Goal: Transaction & Acquisition: Purchase product/service

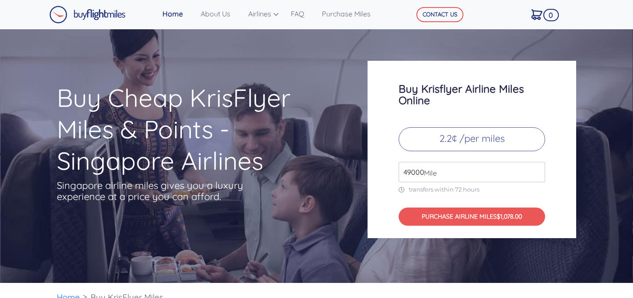
drag, startPoint x: 474, startPoint y: 173, endPoint x: 365, endPoint y: 163, distance: 108.7
click at [365, 163] on div "Buy Krisflyer Airline Miles Online 2.2¢ /per miles 49000 Mile transfers within …" at bounding box center [472, 149] width 222 height 177
click at [511, 102] on h3 "Buy Krisflyer Airline Miles Online" at bounding box center [471, 94] width 146 height 23
click at [515, 177] on input "4000" at bounding box center [471, 172] width 146 height 20
click at [538, 174] on input "4000" at bounding box center [471, 172] width 146 height 20
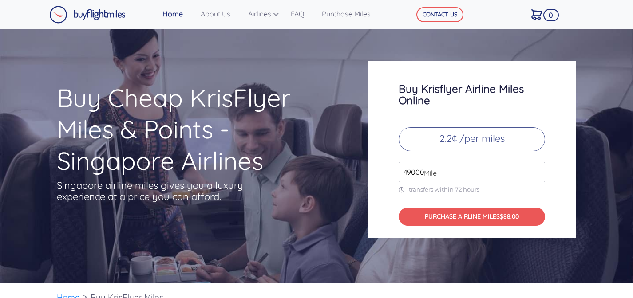
click at [539, 168] on input "49000" at bounding box center [471, 172] width 146 height 20
click at [539, 174] on input "49000" at bounding box center [471, 172] width 146 height 20
click at [422, 172] on span "Mile" at bounding box center [427, 173] width 17 height 11
drag, startPoint x: 424, startPoint y: 173, endPoint x: 366, endPoint y: 163, distance: 58.6
click at [366, 163] on div "Buy Krisflyer Airline Miles Online 2.2¢ /per miles 49000 Mile transfers within …" at bounding box center [472, 149] width 222 height 177
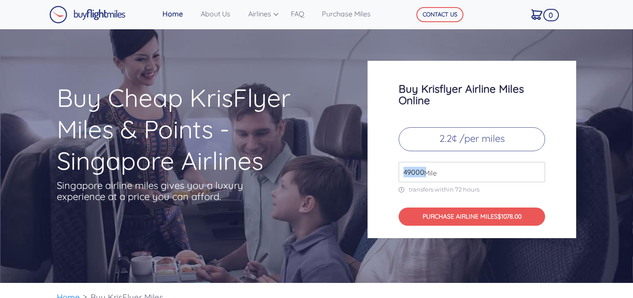
click at [410, 175] on input "49000" at bounding box center [471, 172] width 146 height 20
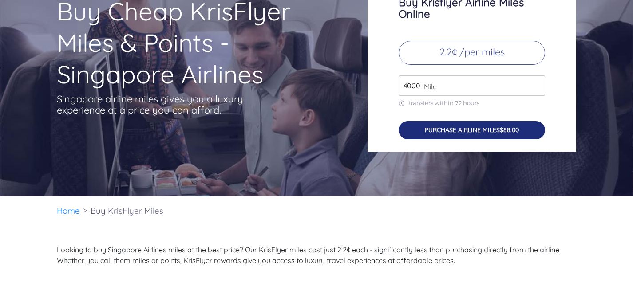
scroll to position [86, 0]
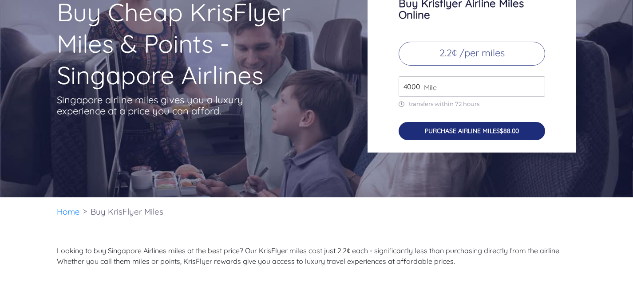
click at [466, 129] on button "PURCHASE AIRLINE MILES $88.00" at bounding box center [471, 131] width 146 height 18
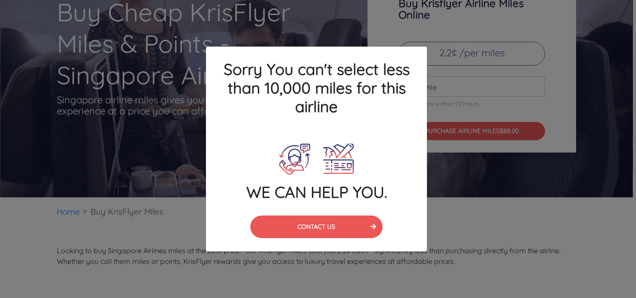
click at [476, 108] on div "Sorry You can't select less than 10,000 miles for this airline WE CAN HELP YOU.…" at bounding box center [318, 149] width 636 height 298
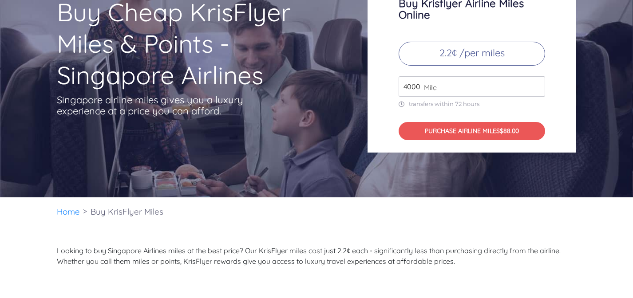
drag, startPoint x: 417, startPoint y: 86, endPoint x: 366, endPoint y: 87, distance: 51.5
click at [366, 87] on div "Buy Krisflyer Airline Miles Online 2.2¢ /per miles 4000 Mile transfers within 7…" at bounding box center [472, 63] width 222 height 177
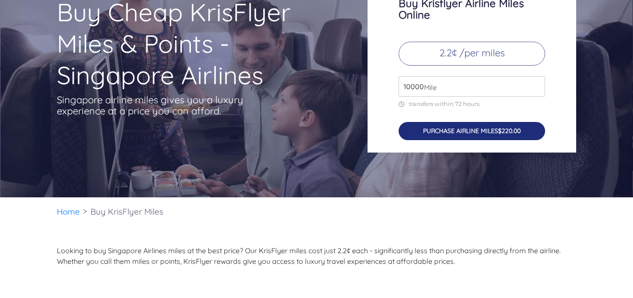
type input "10000"
click at [454, 133] on button "PURCHASE AIRLINE MILES $220.00" at bounding box center [471, 131] width 146 height 18
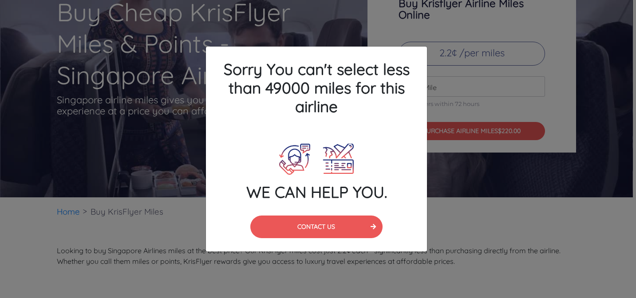
click at [161, 164] on div "Sorry You can't select less than 49000 miles for this airline WE CAN HELP YOU. …" at bounding box center [318, 149] width 636 height 298
